Goal: Task Accomplishment & Management: Manage account settings

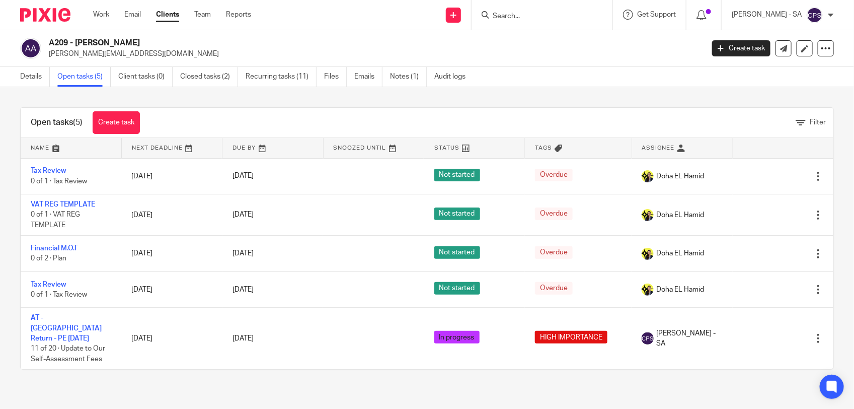
click at [50, 320] on link "AT - [GEOGRAPHIC_DATA] Return - PE [DATE]" at bounding box center [66, 328] width 71 height 28
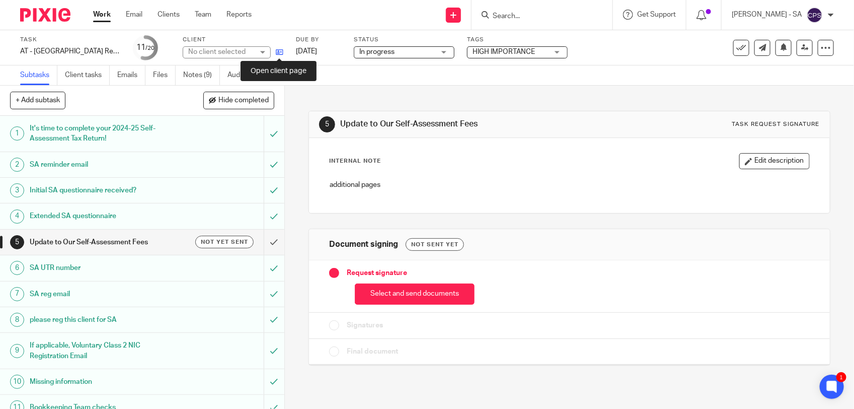
click at [280, 51] on icon at bounding box center [280, 52] width 8 height 8
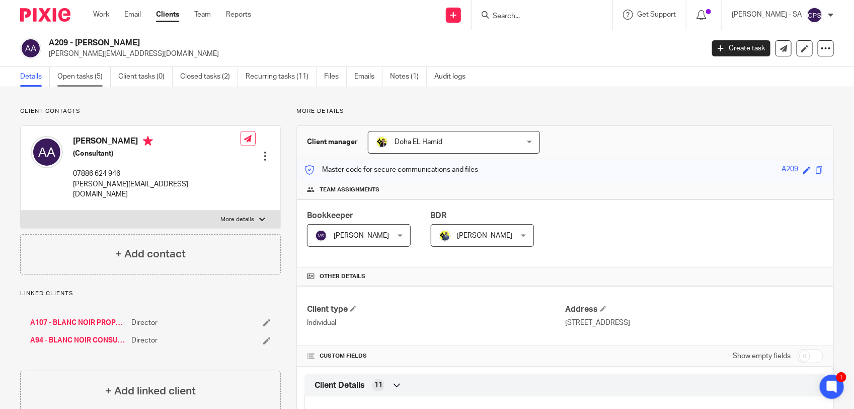
click at [83, 78] on link "Open tasks (5)" at bounding box center [83, 77] width 53 height 20
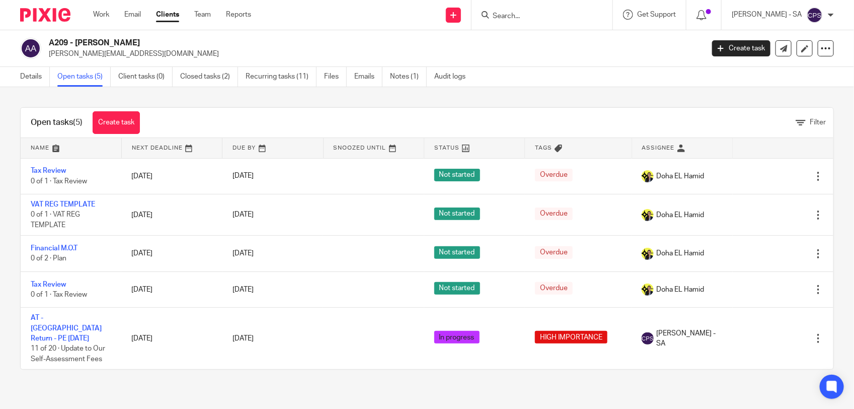
click at [73, 318] on link "AT - [GEOGRAPHIC_DATA] Return - PE [DATE]" at bounding box center [66, 328] width 71 height 28
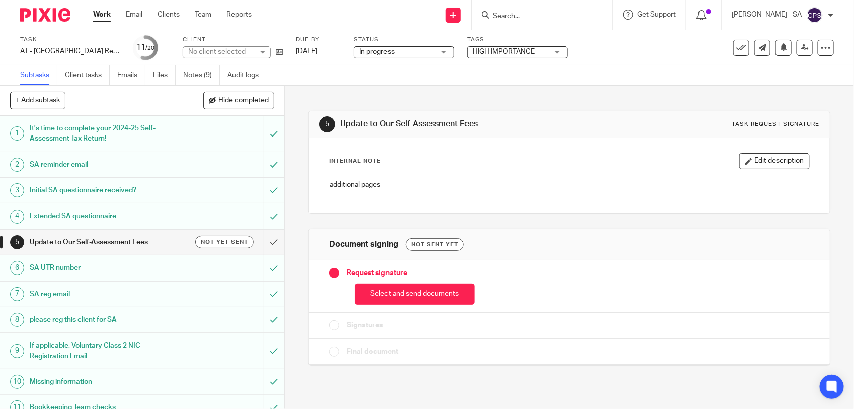
scroll to position [252, 0]
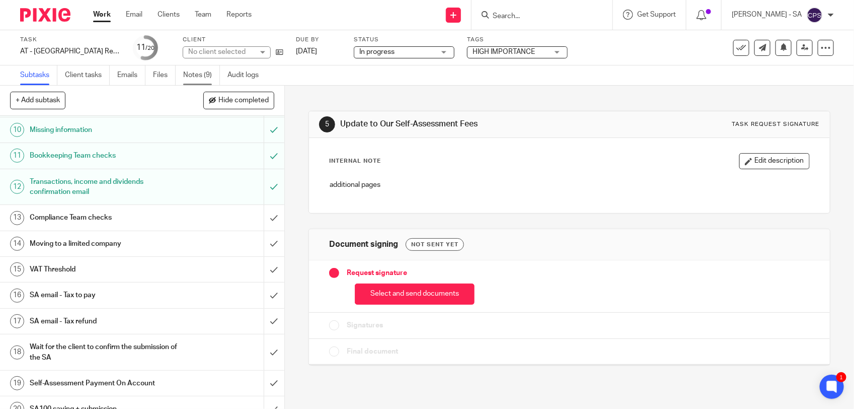
click at [197, 79] on link "Notes (9)" at bounding box center [201, 75] width 37 height 20
